Goal: Register for event/course

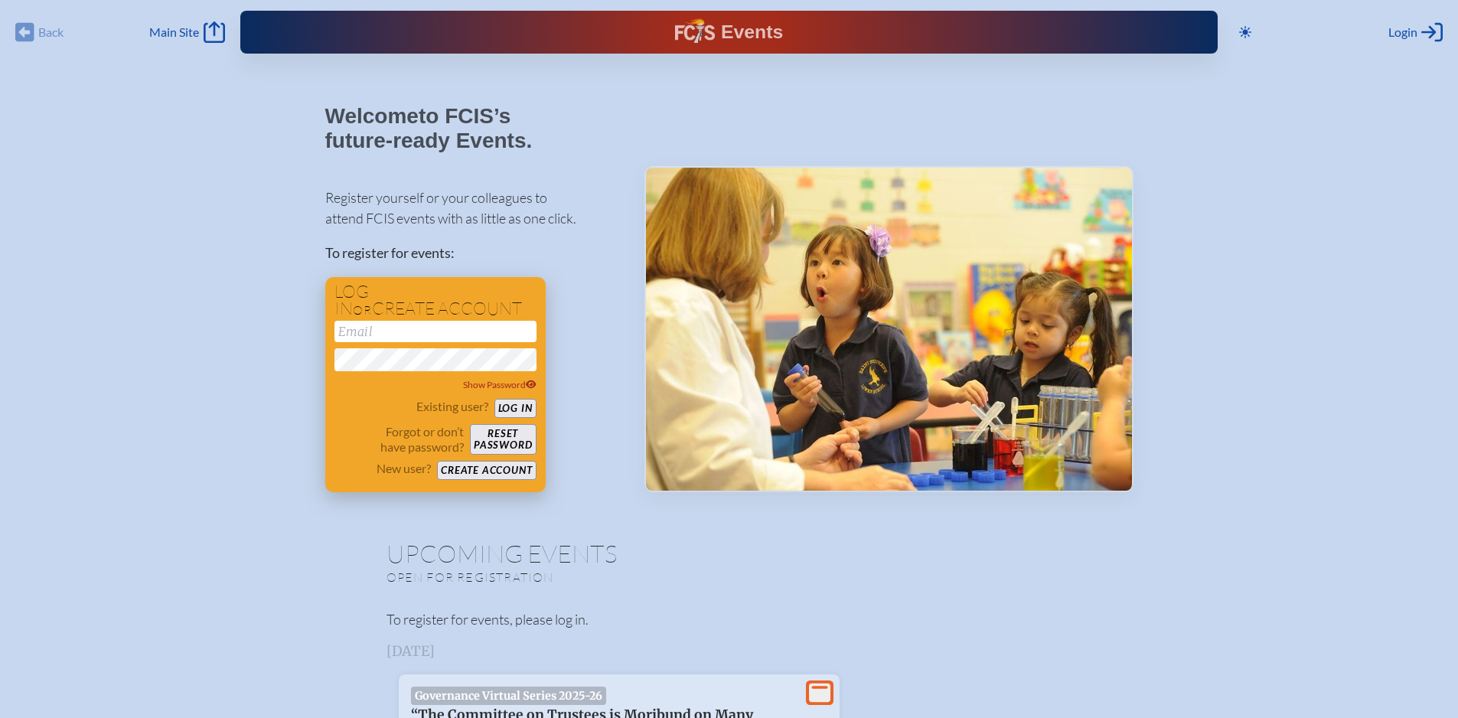
type input "[EMAIL_ADDRESS][DOMAIN_NAME]"
click at [520, 410] on button "Log in" at bounding box center [515, 408] width 42 height 19
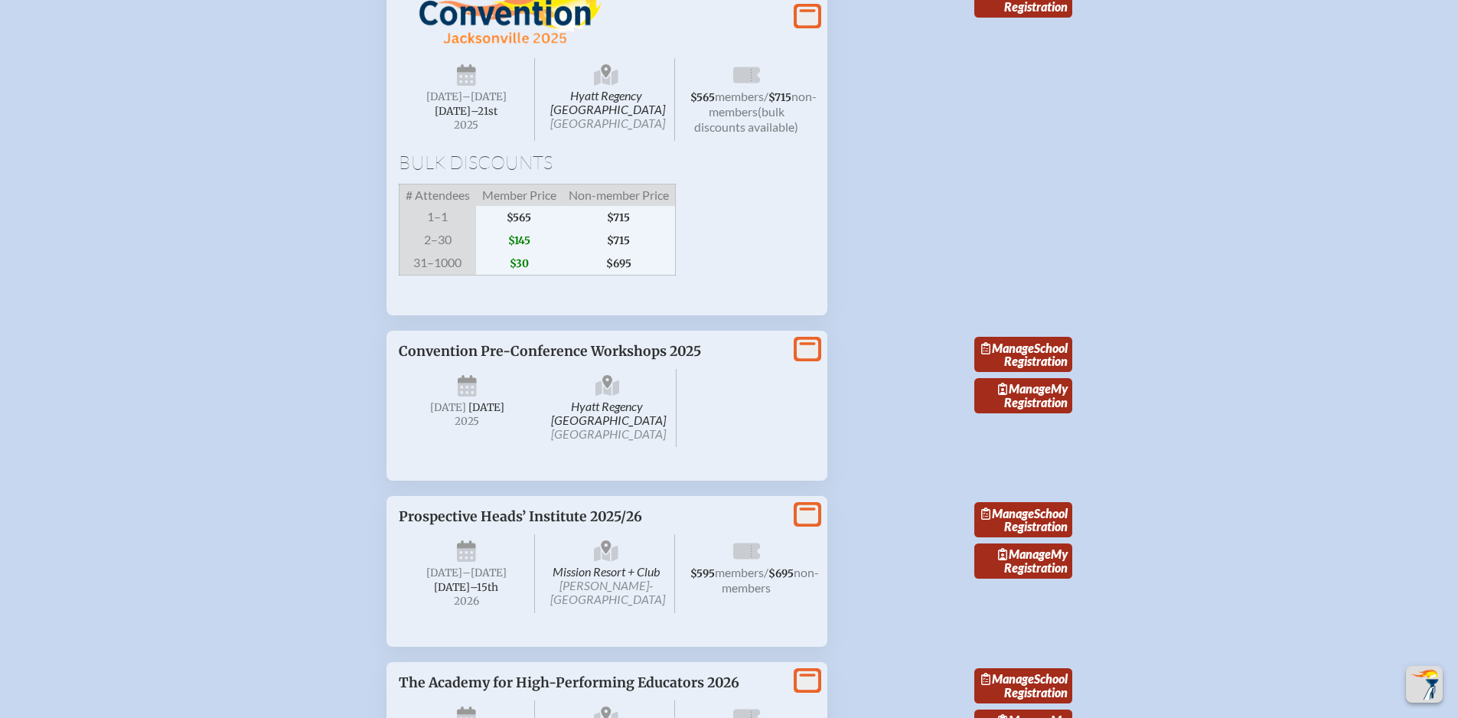
scroll to position [2373, 0]
click at [520, 250] on span "$145" at bounding box center [519, 238] width 86 height 23
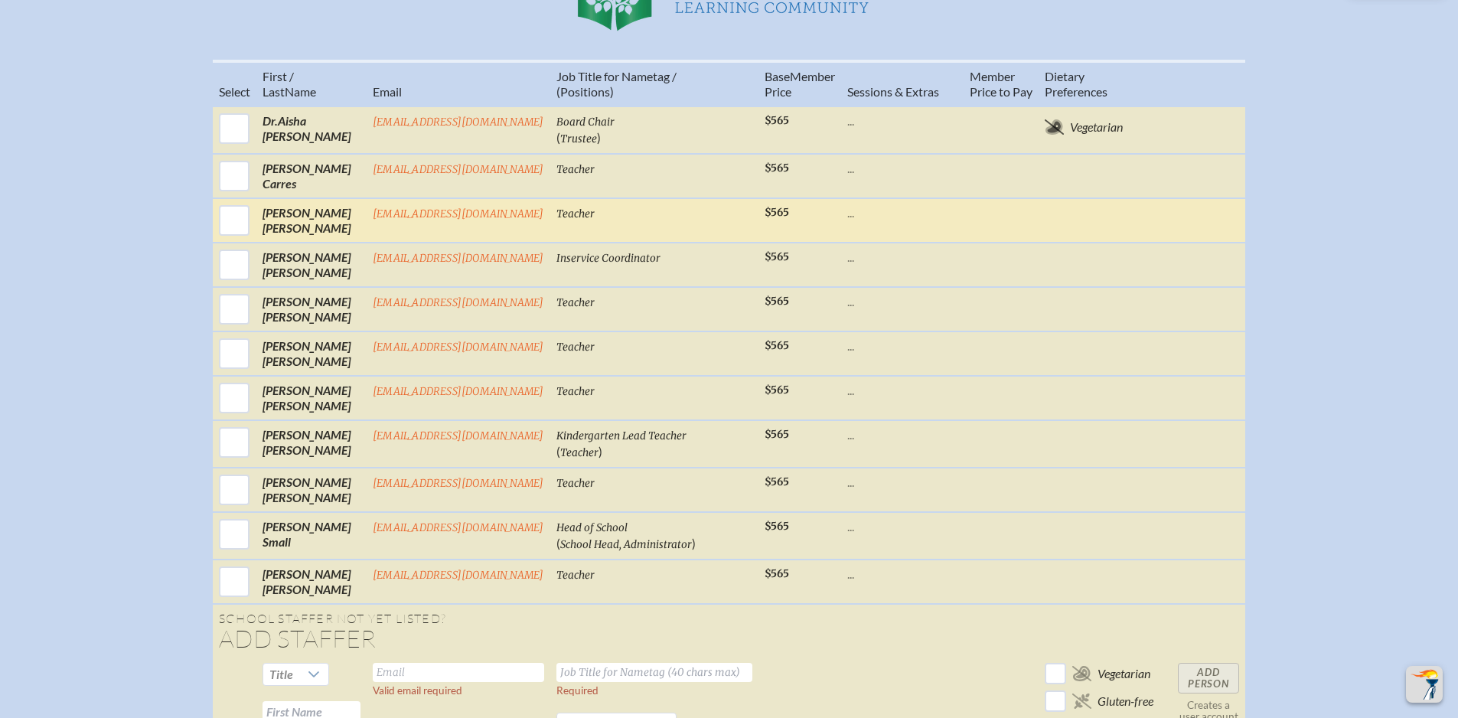
scroll to position [689, 0]
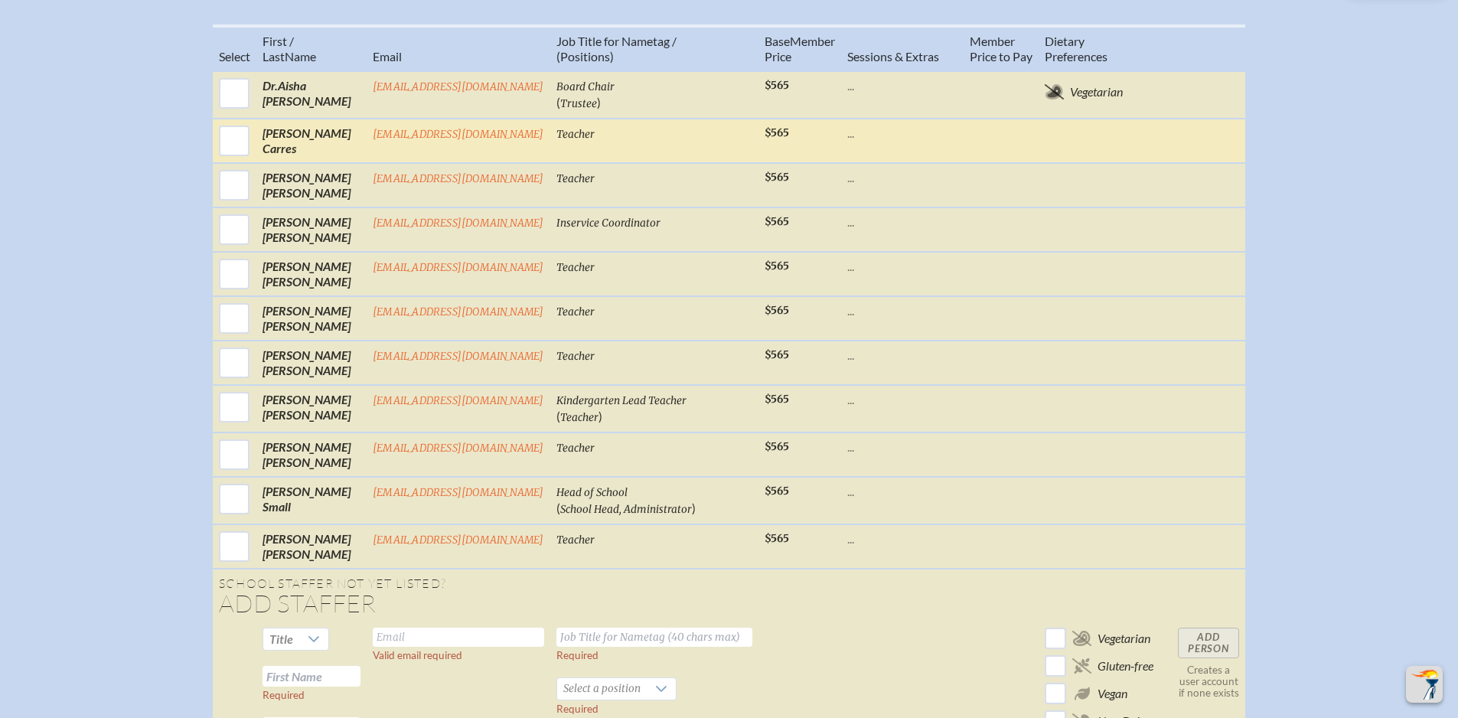
click at [856, 141] on p "..." at bounding box center [902, 133] width 110 height 15
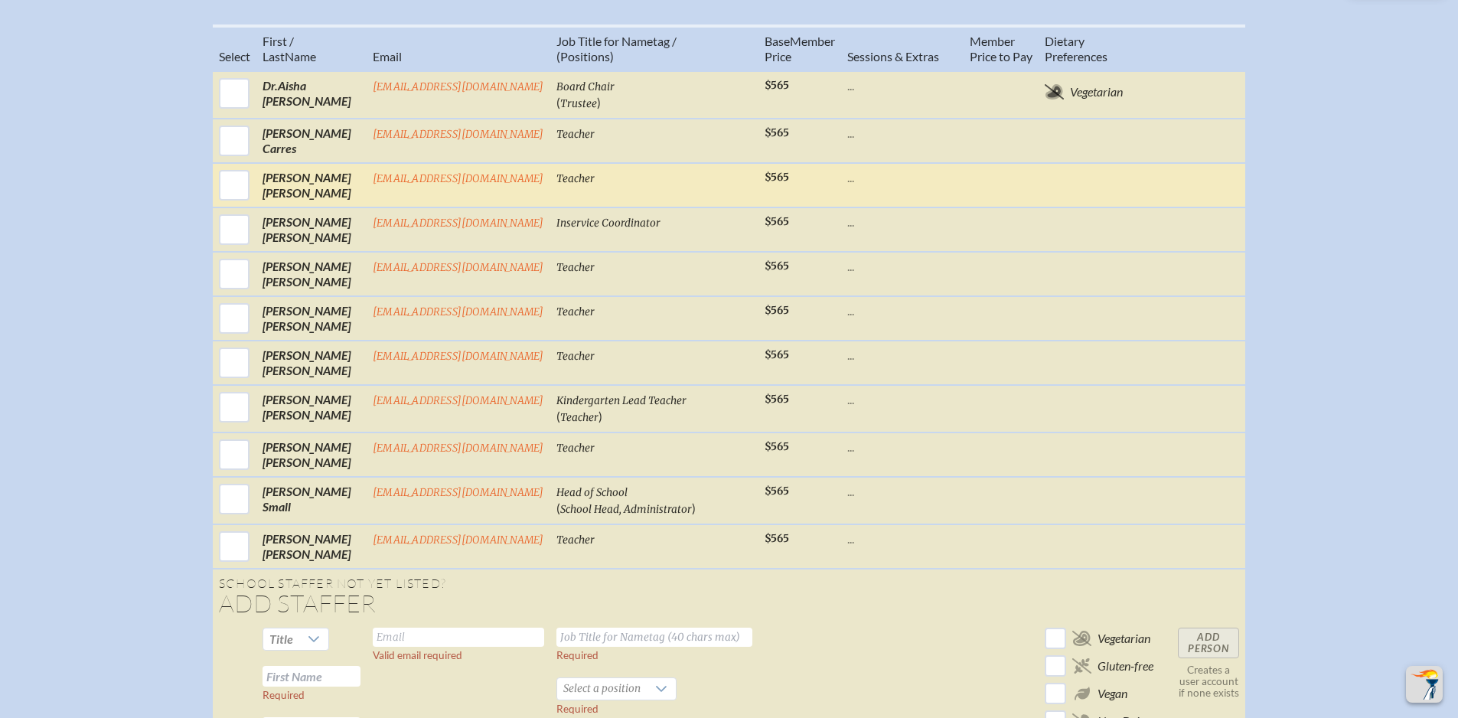
drag, startPoint x: 266, startPoint y: 149, endPoint x: 1085, endPoint y: 206, distance: 821.7
click at [1085, 206] on tr "[PERSON_NAME] [PERSON_NAME][EMAIL_ADDRESS][DOMAIN_NAME] Teacher $565 ..." at bounding box center [729, 185] width 1032 height 44
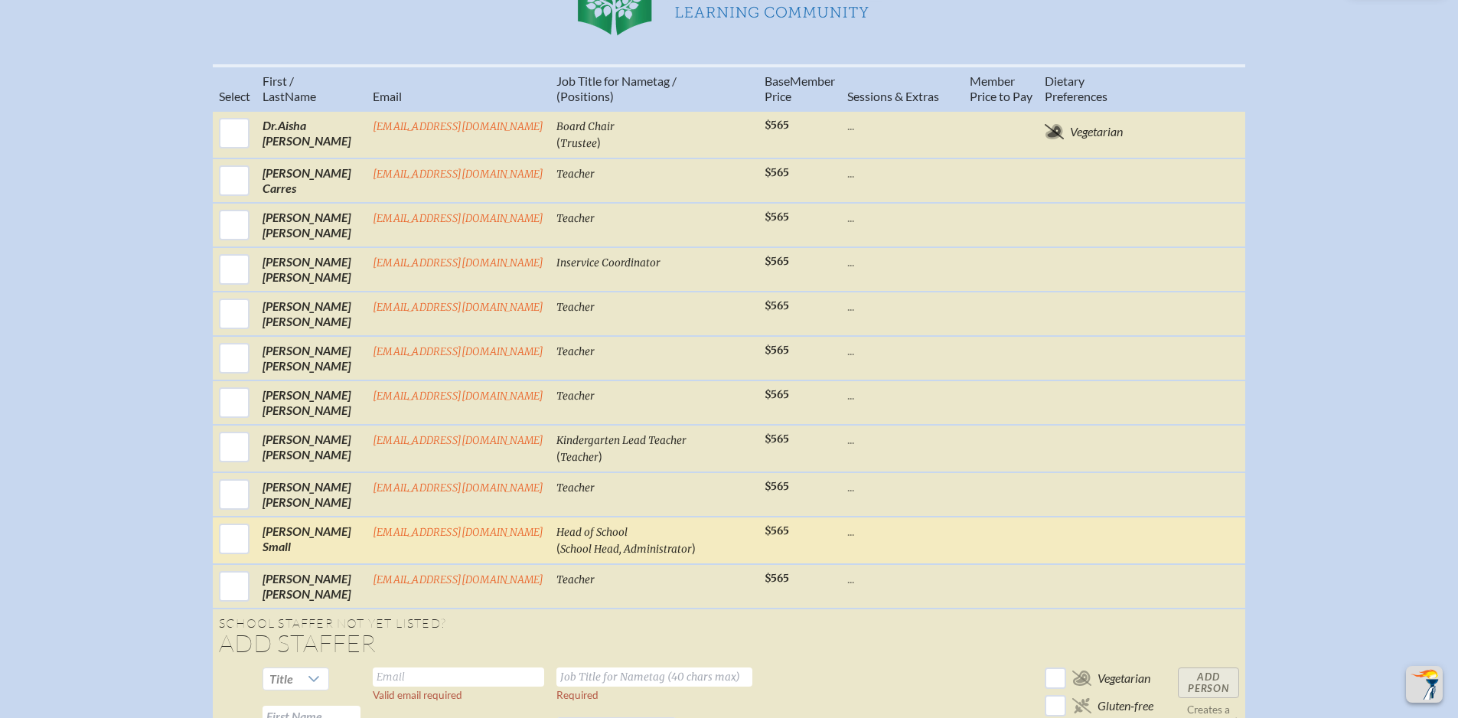
scroll to position [612, 0]
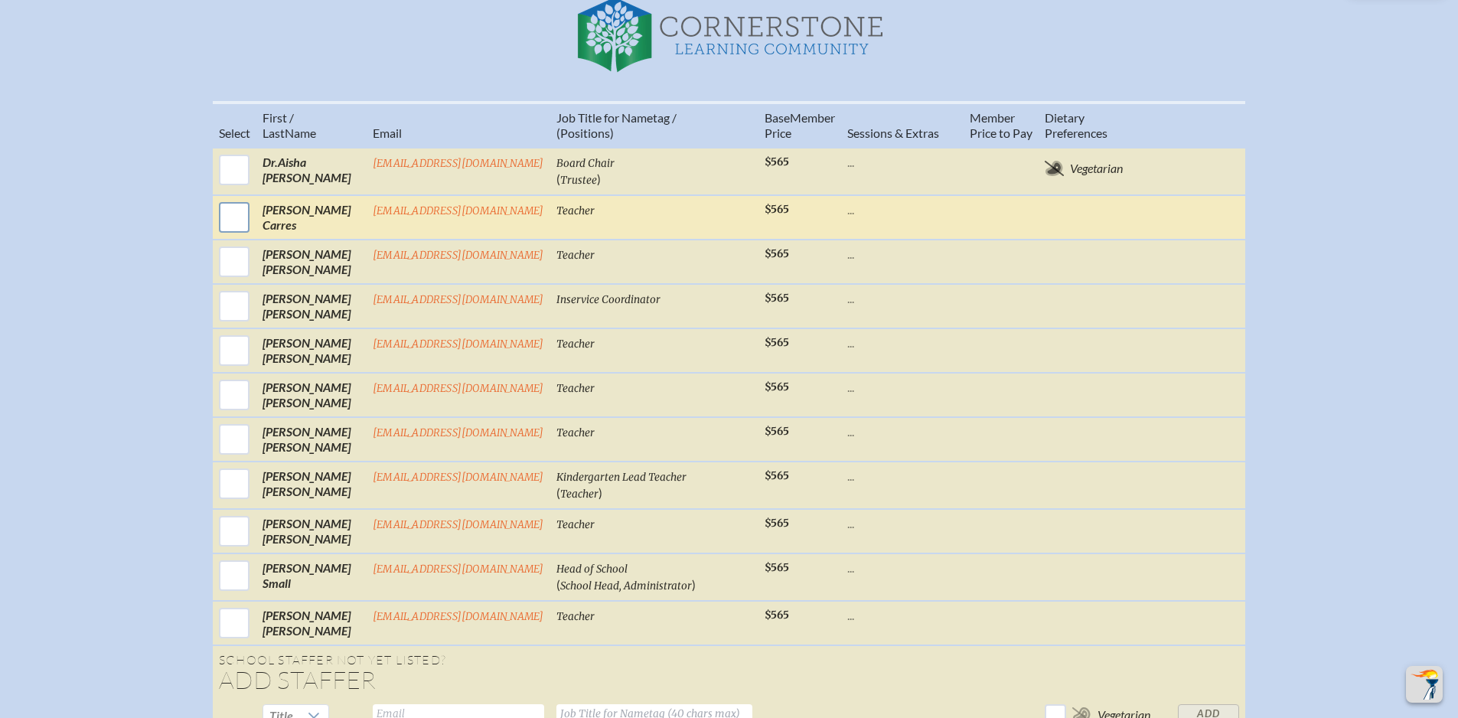
click at [240, 235] on input "checkbox" at bounding box center [234, 217] width 38 height 38
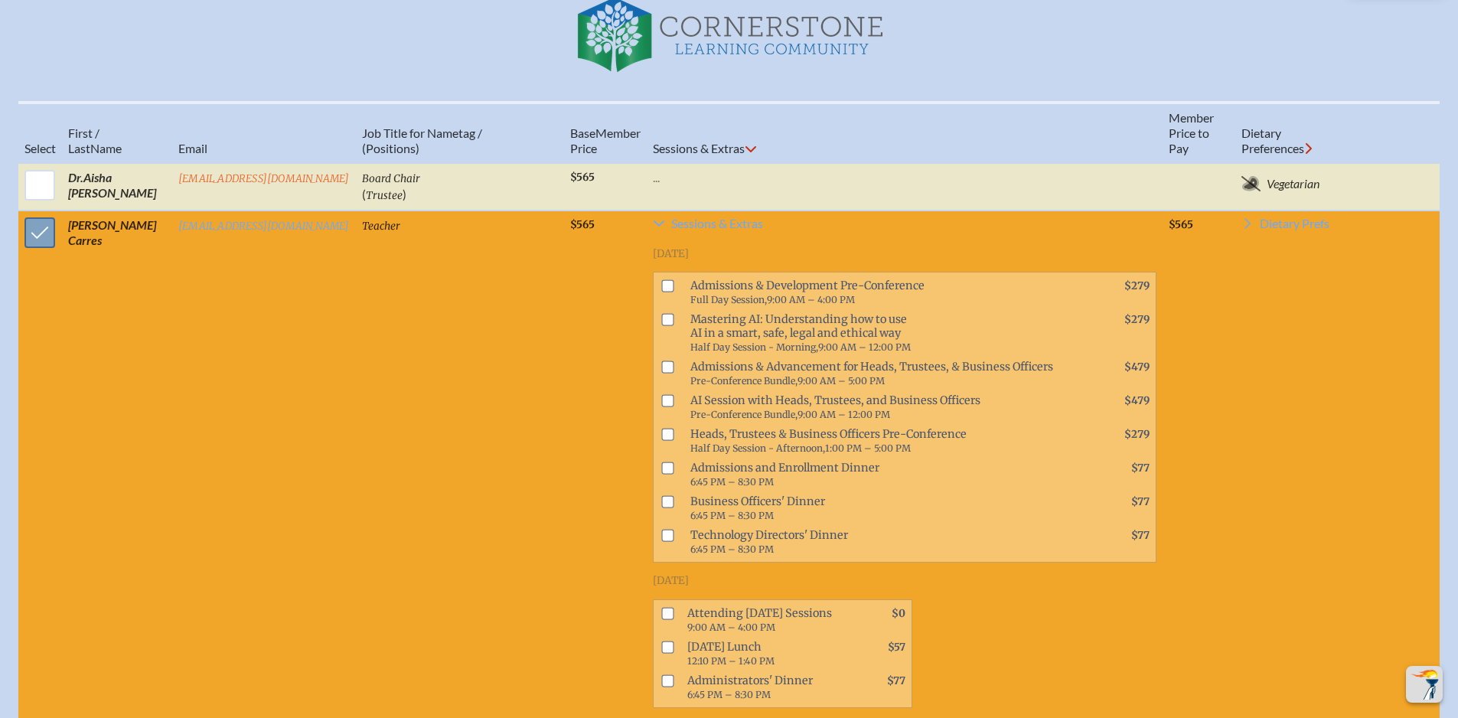
click at [39, 252] on input "checkbox" at bounding box center [40, 233] width 38 height 38
checkbox input "false"
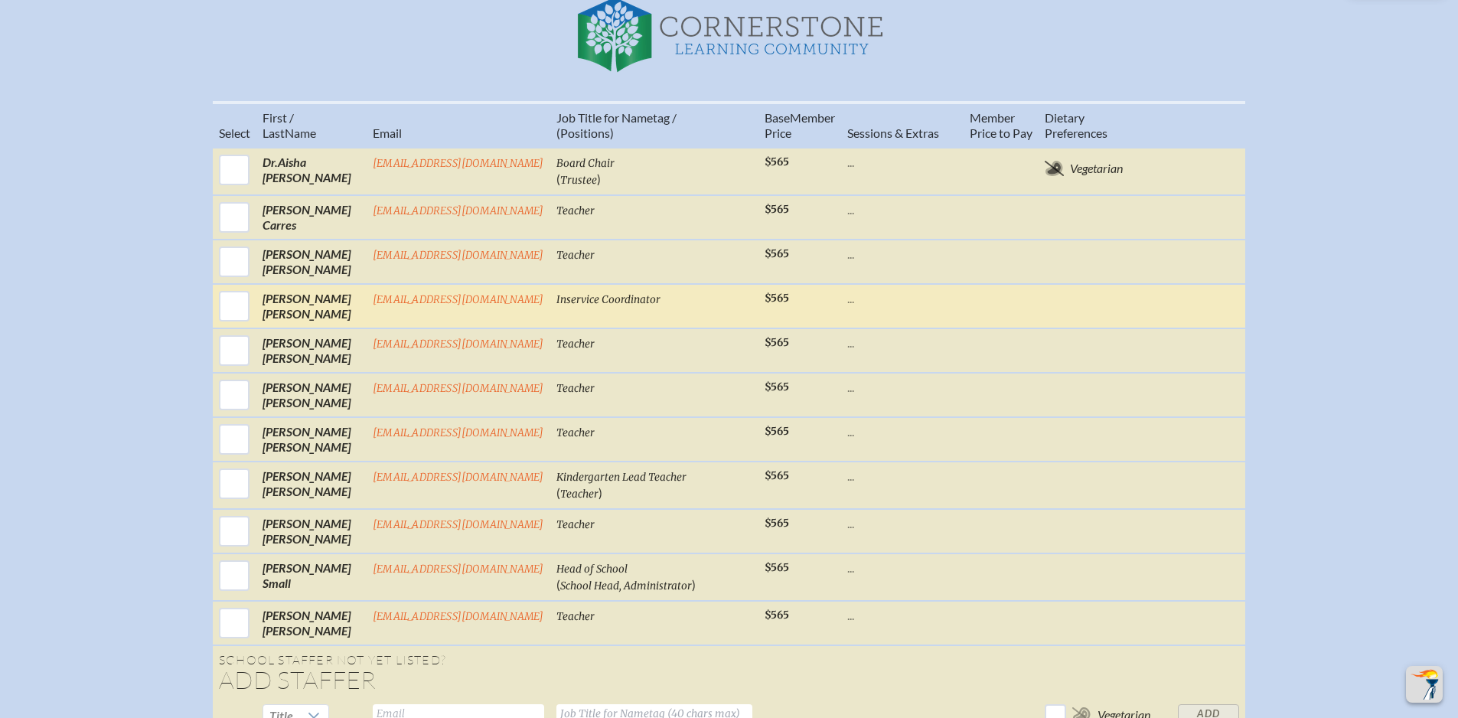
click at [857, 306] on p "..." at bounding box center [902, 298] width 110 height 15
click at [853, 306] on p "..." at bounding box center [902, 298] width 110 height 15
click at [225, 321] on input "checkbox" at bounding box center [234, 306] width 38 height 38
checkbox input "true"
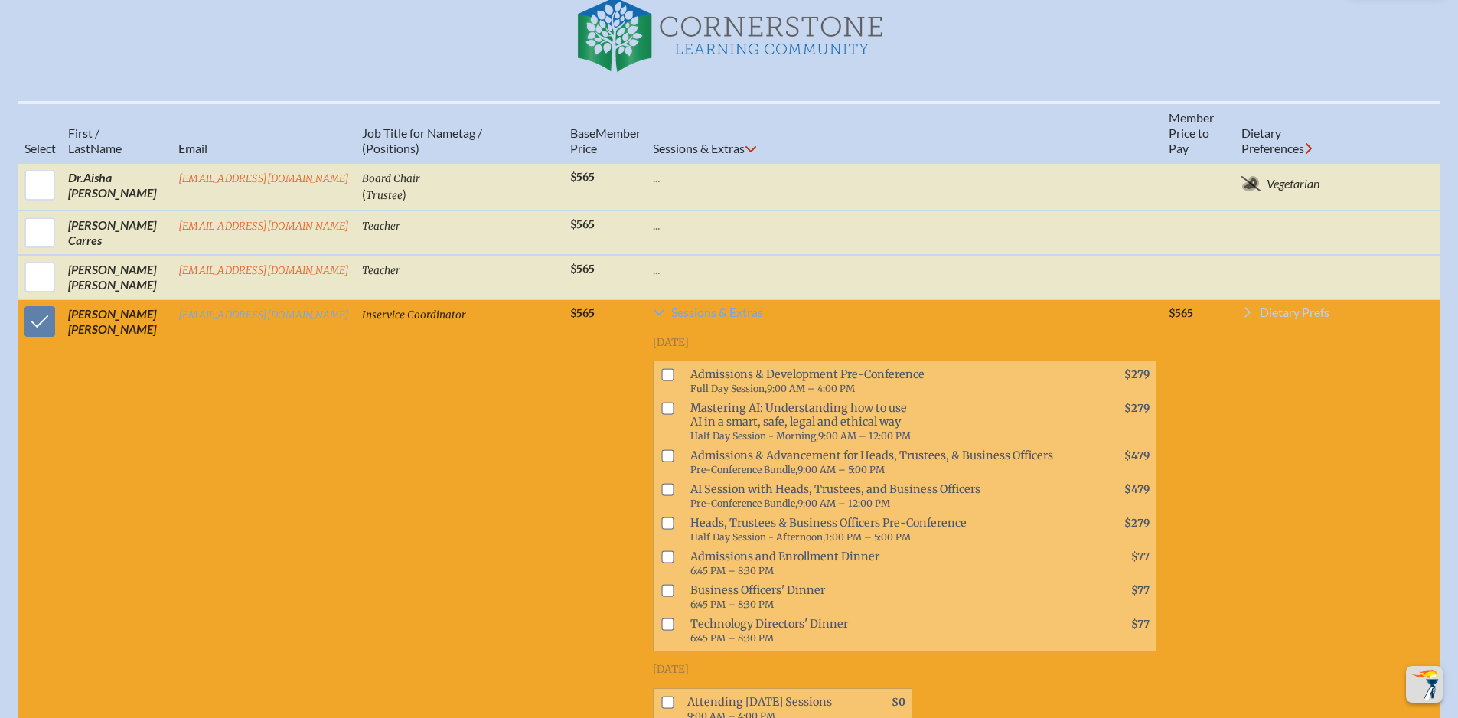
click at [1284, 318] on span "Dietary Prefs" at bounding box center [1295, 312] width 70 height 12
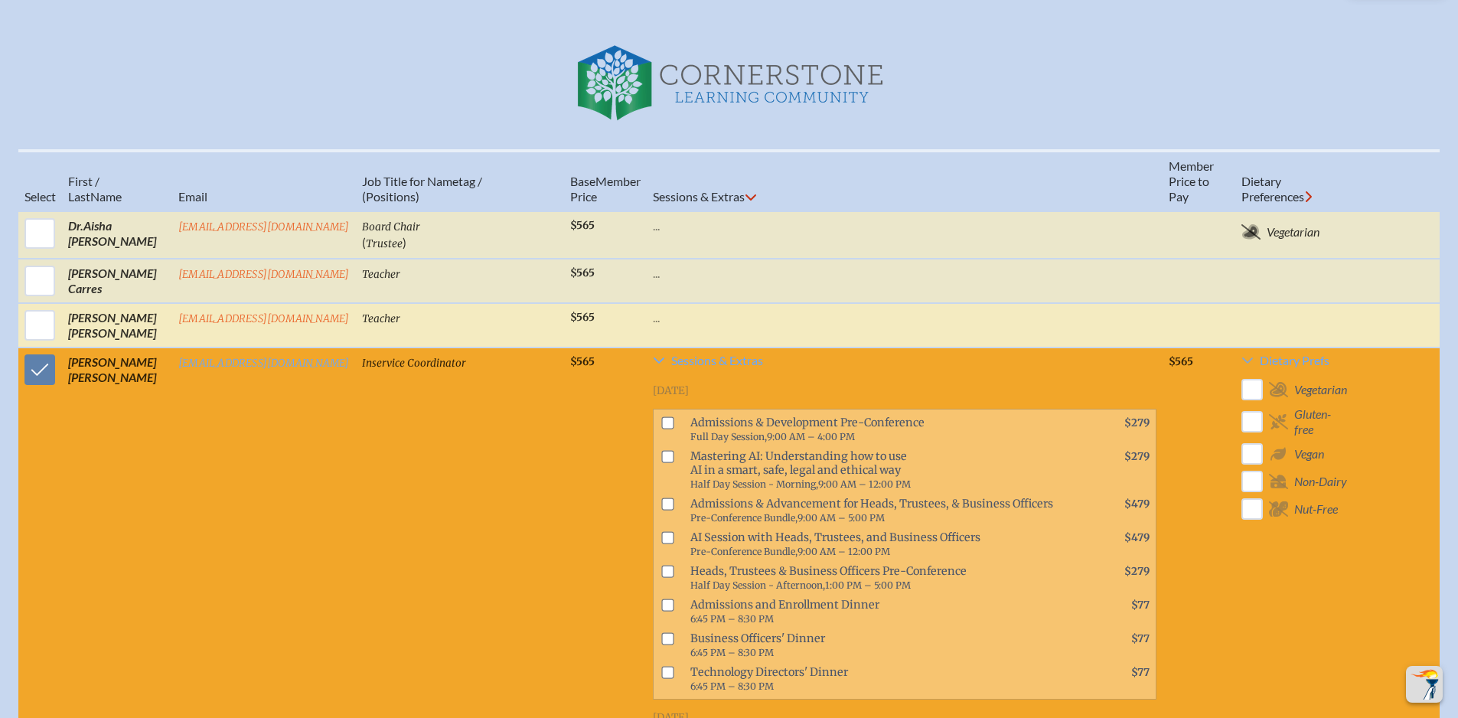
scroll to position [536, 0]
